Goal: Task Accomplishment & Management: Manage account settings

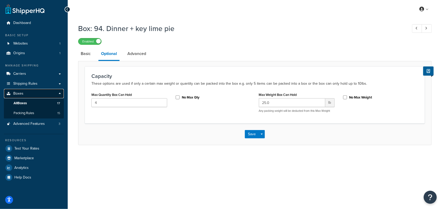
click at [21, 92] on span "Boxes" at bounding box center [18, 93] width 10 height 4
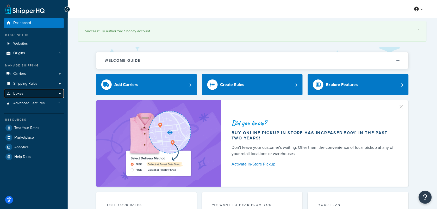
click at [25, 93] on link "Boxes" at bounding box center [34, 94] width 60 height 10
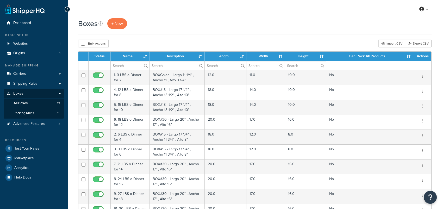
select select "100"
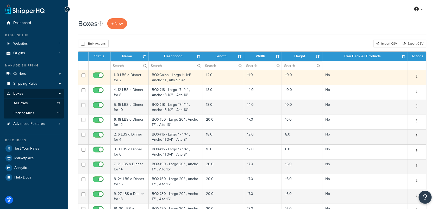
click at [134, 78] on td "1. 3 LBS o Dinner for 2" at bounding box center [130, 77] width 38 height 15
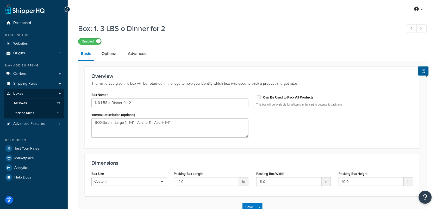
scroll to position [33, 0]
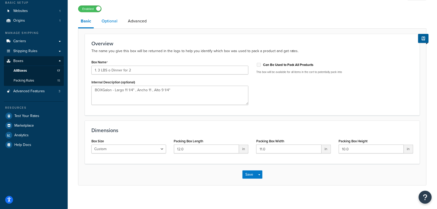
click at [110, 22] on link "Optional" at bounding box center [109, 21] width 21 height 12
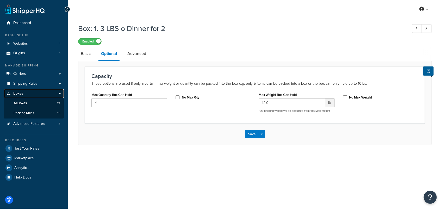
click at [16, 94] on span "Boxes" at bounding box center [18, 93] width 10 height 4
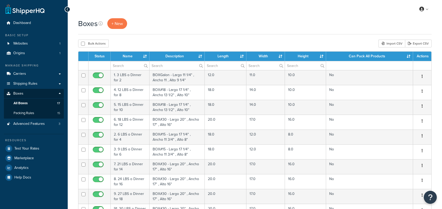
select select "100"
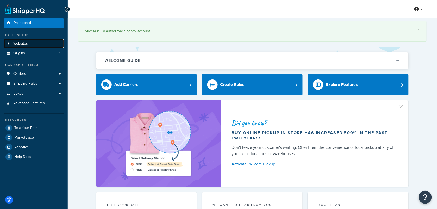
click at [29, 41] on link "Websites 1" at bounding box center [34, 44] width 60 height 10
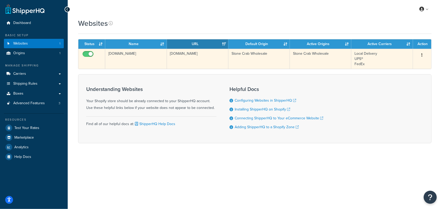
click at [423, 55] on button "button" at bounding box center [421, 55] width 7 height 8
click at [216, 56] on td "[DOMAIN_NAME]" at bounding box center [197, 59] width 61 height 20
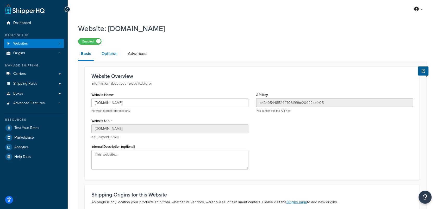
click at [107, 54] on link "Optional" at bounding box center [109, 53] width 21 height 12
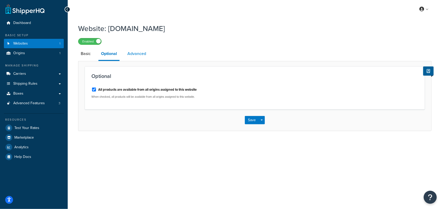
click at [133, 51] on link "Advanced" at bounding box center [137, 53] width 24 height 12
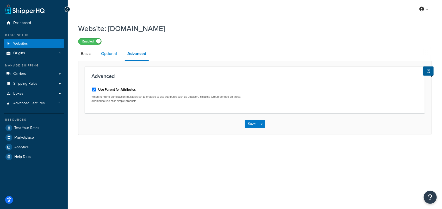
click at [112, 54] on link "Optional" at bounding box center [108, 53] width 21 height 12
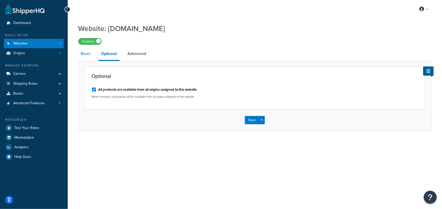
click at [89, 54] on link "Basic" at bounding box center [85, 53] width 15 height 12
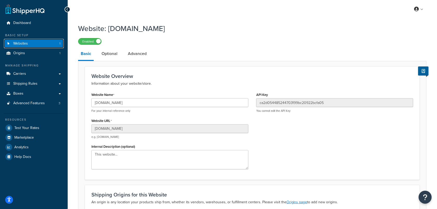
click at [29, 43] on link "Websites 1" at bounding box center [34, 44] width 60 height 10
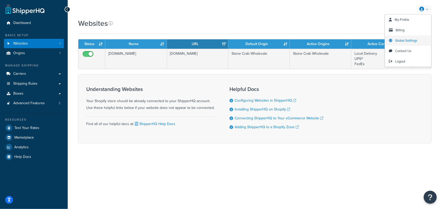
click at [403, 41] on span "Global Settings" at bounding box center [406, 40] width 22 height 5
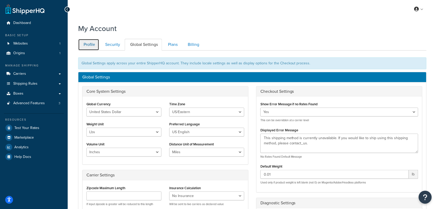
click at [88, 43] on link "Profile" at bounding box center [88, 45] width 21 height 12
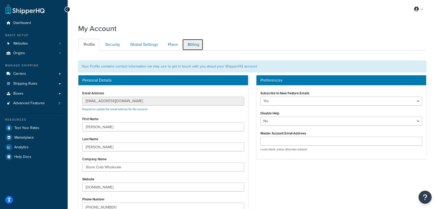
click at [196, 42] on link "Billing" at bounding box center [192, 45] width 21 height 12
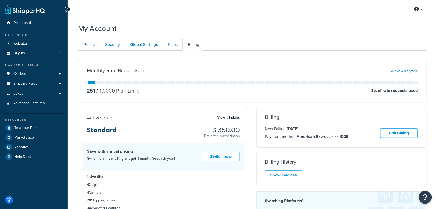
scroll to position [51, 0]
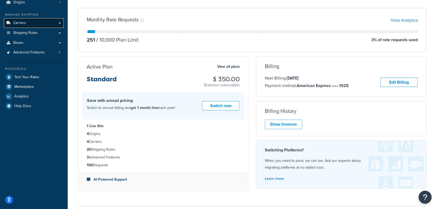
click at [23, 23] on span "Carriers" at bounding box center [19, 23] width 13 height 4
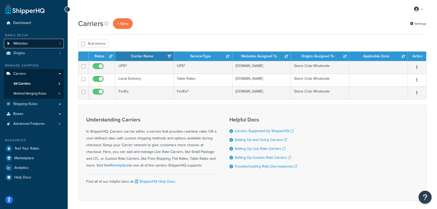
click at [30, 43] on link "Websites 1" at bounding box center [34, 44] width 60 height 10
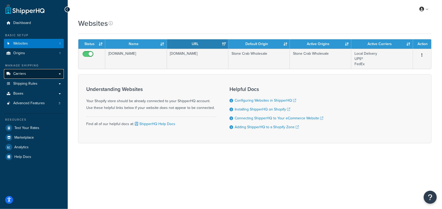
click at [59, 71] on link "Carriers" at bounding box center [34, 74] width 60 height 10
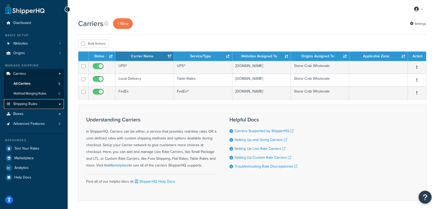
click at [59, 105] on link "Shipping Rules" at bounding box center [34, 104] width 60 height 10
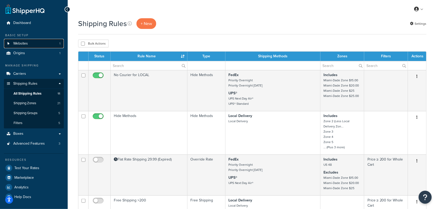
click at [16, 43] on span "Websites" at bounding box center [20, 43] width 15 height 4
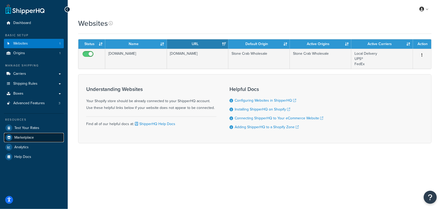
click at [29, 137] on span "Marketplace" at bounding box center [24, 137] width 20 height 4
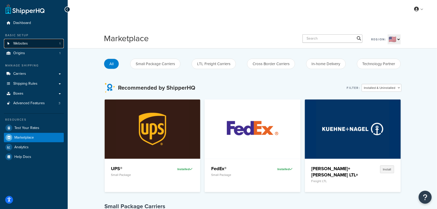
click at [24, 43] on span "Websites" at bounding box center [20, 43] width 15 height 4
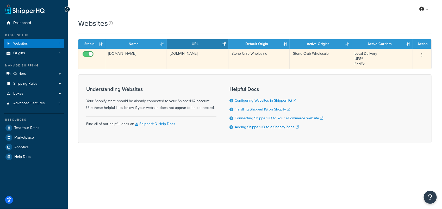
click at [137, 53] on td "[DOMAIN_NAME]" at bounding box center [135, 59] width 61 height 20
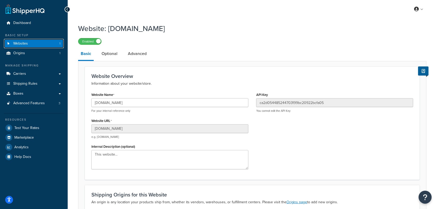
click at [24, 42] on span "Websites" at bounding box center [20, 43] width 15 height 4
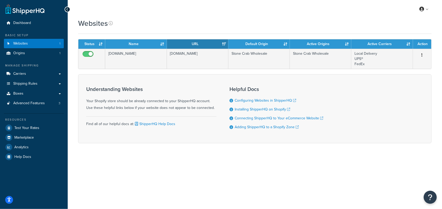
click at [364, 24] on div "Websites" at bounding box center [254, 23] width 353 height 10
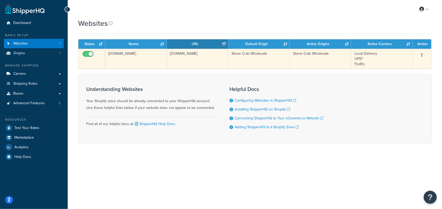
click at [422, 55] on icon "button" at bounding box center [421, 55] width 1 height 4
click at [394, 66] on link "Edit" at bounding box center [401, 65] width 41 height 11
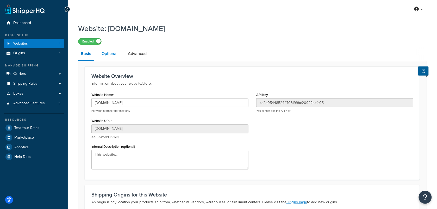
click at [107, 54] on link "Optional" at bounding box center [109, 53] width 21 height 12
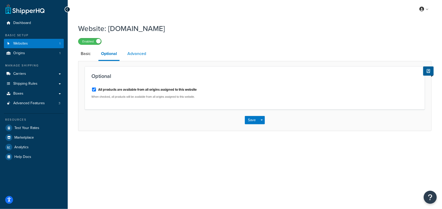
click at [134, 52] on link "Advanced" at bounding box center [137, 53] width 24 height 12
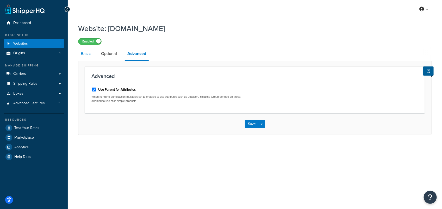
click at [88, 54] on link "Basic" at bounding box center [85, 53] width 15 height 12
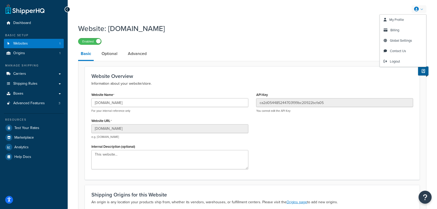
click at [422, 8] on link at bounding box center [418, 9] width 15 height 8
click at [403, 40] on span "Global Settings" at bounding box center [401, 40] width 22 height 5
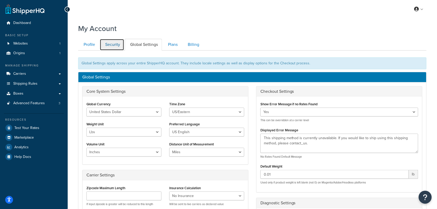
click at [116, 46] on link "Security" at bounding box center [112, 45] width 24 height 12
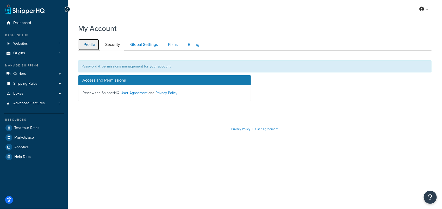
click at [87, 42] on link "Profile" at bounding box center [88, 45] width 21 height 12
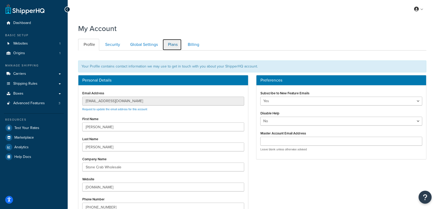
click at [176, 44] on link "Plans" at bounding box center [171, 45] width 19 height 12
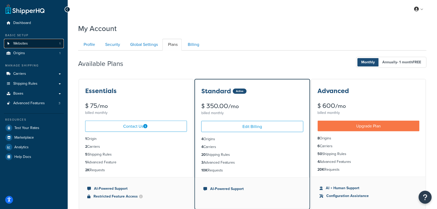
click at [27, 44] on span "Websites" at bounding box center [20, 43] width 15 height 4
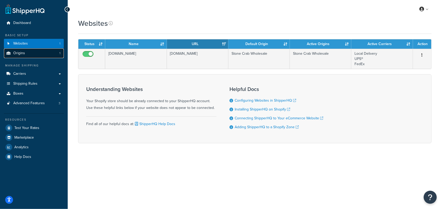
click at [20, 53] on span "Origins" at bounding box center [19, 53] width 12 height 4
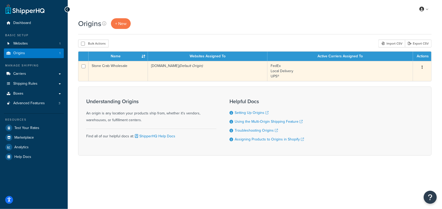
click at [422, 69] on icon "button" at bounding box center [421, 67] width 1 height 4
click at [405, 77] on link "Edit" at bounding box center [404, 77] width 41 height 11
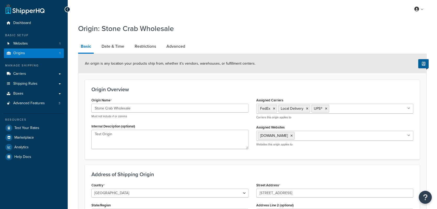
select select "9"
click at [113, 46] on link "Date & Time" at bounding box center [113, 46] width 28 height 12
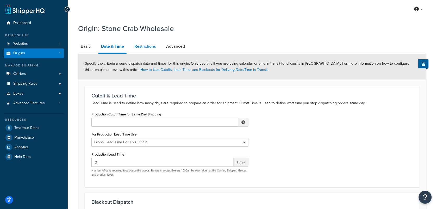
click at [148, 45] on link "Restrictions" at bounding box center [145, 46] width 27 height 12
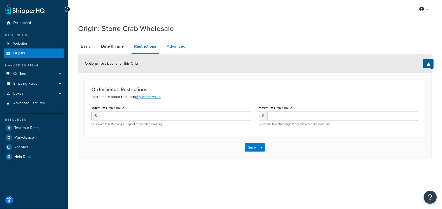
click at [179, 47] on link "Advanced" at bounding box center [176, 46] width 24 height 12
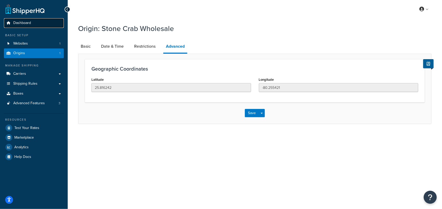
click at [16, 20] on link "Dashboard" at bounding box center [34, 23] width 60 height 10
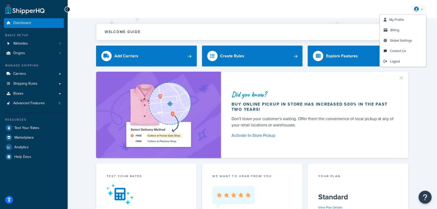
click at [422, 8] on link at bounding box center [418, 9] width 15 height 8
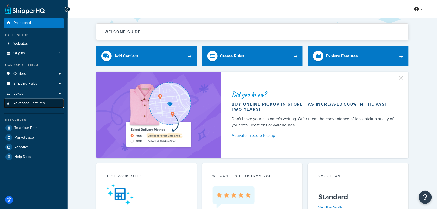
click at [37, 103] on span "Advanced Features" at bounding box center [28, 103] width 31 height 4
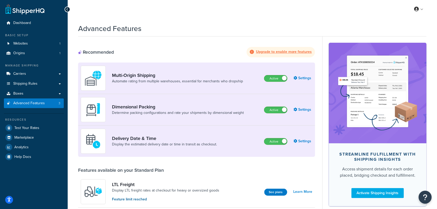
click at [397, 29] on div "Advanced Features" at bounding box center [252, 27] width 348 height 13
click at [324, 29] on div "Advanced Features" at bounding box center [252, 27] width 348 height 13
click at [29, 75] on link "Carriers" at bounding box center [34, 74] width 60 height 10
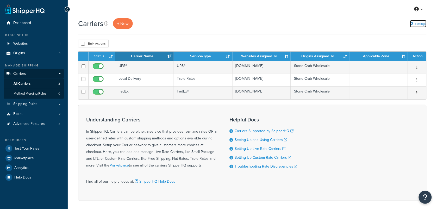
click at [423, 24] on link "Settings" at bounding box center [418, 23] width 16 height 7
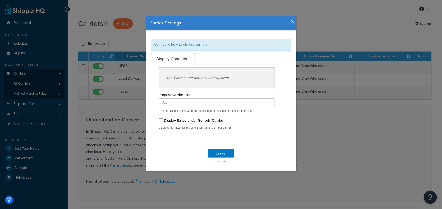
click at [288, 24] on h4 "Carrier Settings" at bounding box center [221, 23] width 143 height 7
click at [291, 23] on icon "button" at bounding box center [293, 22] width 4 height 5
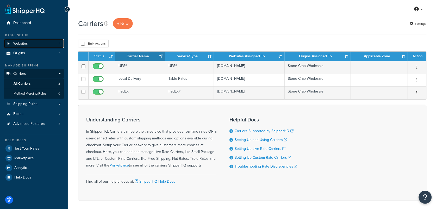
click at [18, 41] on span "Websites" at bounding box center [20, 43] width 15 height 4
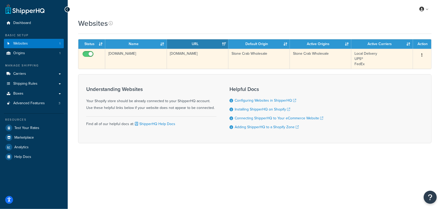
click at [130, 53] on td "[DOMAIN_NAME]" at bounding box center [135, 59] width 61 height 20
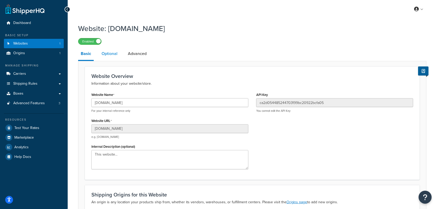
click at [113, 56] on link "Optional" at bounding box center [109, 53] width 21 height 12
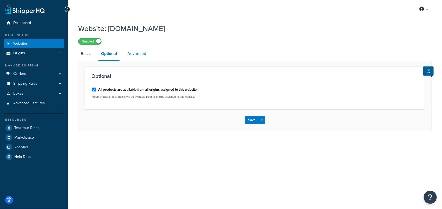
click at [146, 53] on link "Advanced" at bounding box center [137, 53] width 24 height 12
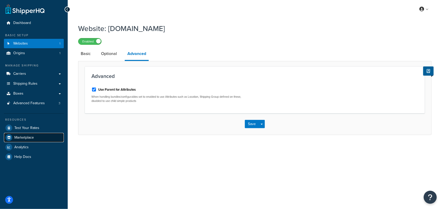
click at [12, 136] on link "Marketplace" at bounding box center [34, 137] width 60 height 9
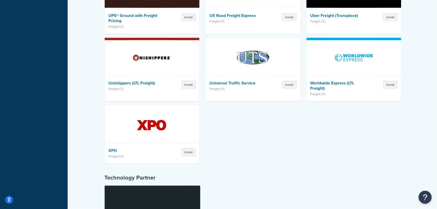
scroll to position [1539, 0]
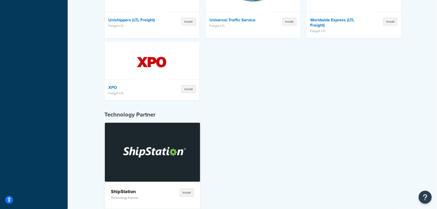
click at [150, 134] on img at bounding box center [153, 152] width 74 height 59
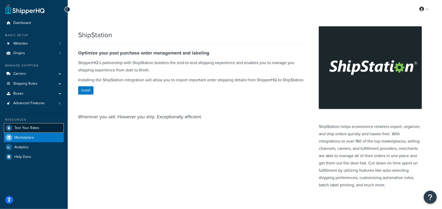
click at [29, 126] on span "Test Your Rates" at bounding box center [26, 128] width 25 height 4
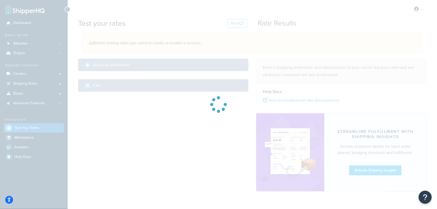
select select "TX"
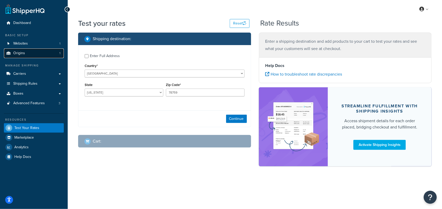
click at [34, 54] on link "Origins 1" at bounding box center [34, 53] width 60 height 10
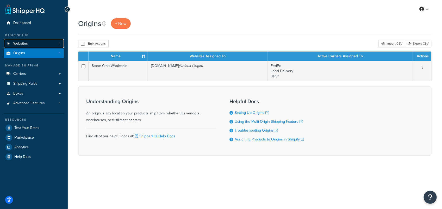
click at [26, 41] on span "Websites" at bounding box center [20, 43] width 15 height 4
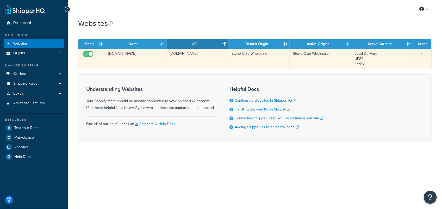
click at [422, 55] on icon "button" at bounding box center [421, 55] width 1 height 4
click at [396, 62] on link "Edit" at bounding box center [401, 65] width 41 height 11
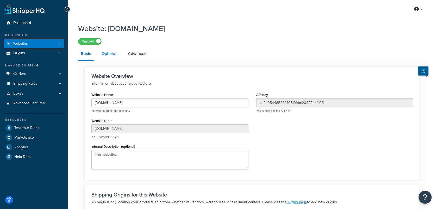
click at [117, 54] on link "Optional" at bounding box center [109, 53] width 21 height 12
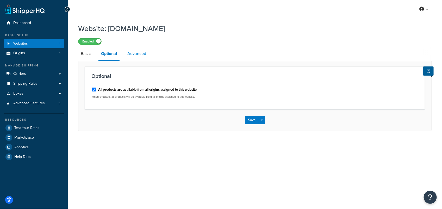
click at [128, 55] on link "Advanced" at bounding box center [137, 53] width 24 height 12
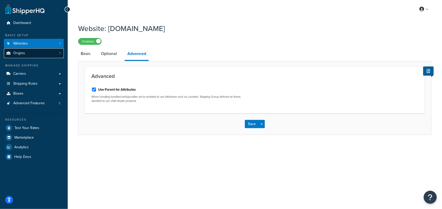
click at [34, 55] on link "Origins 1" at bounding box center [34, 53] width 60 height 10
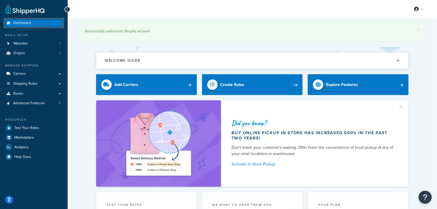
click at [20, 22] on span "Dashboard" at bounding box center [22, 23] width 18 height 4
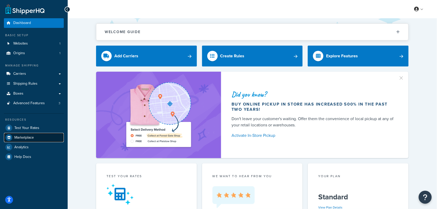
click at [30, 136] on span "Marketplace" at bounding box center [24, 137] width 20 height 4
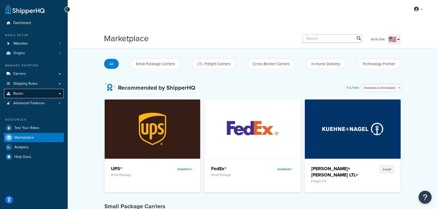
click at [20, 91] on span "Boxes" at bounding box center [18, 93] width 10 height 4
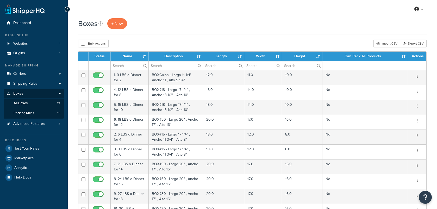
select select "100"
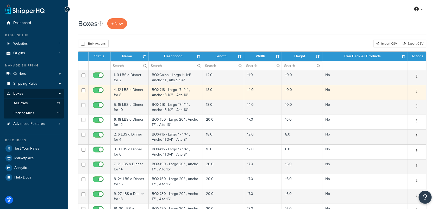
click at [139, 90] on td "4. 12 LBS o Dinner for 8" at bounding box center [130, 92] width 38 height 15
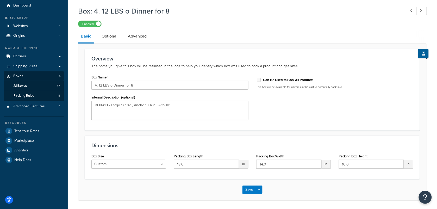
scroll to position [33, 0]
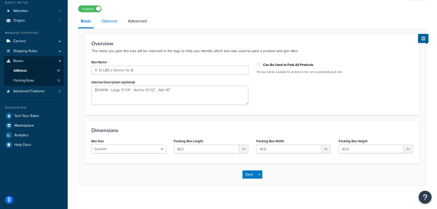
click at [107, 23] on link "Optional" at bounding box center [109, 21] width 21 height 12
